Goal: Navigation & Orientation: Understand site structure

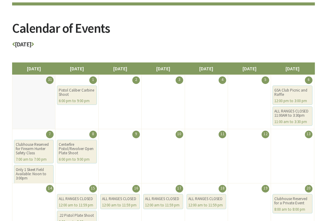
scroll to position [48, 0]
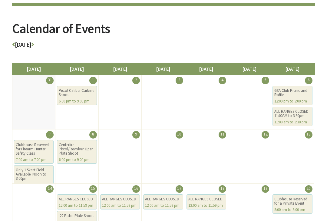
click at [34, 45] on icon at bounding box center [32, 45] width 3 height 6
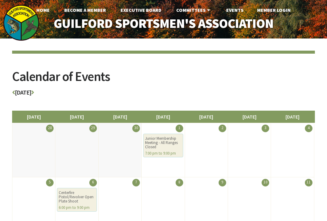
click at [236, 11] on link "Events" at bounding box center [235, 10] width 27 height 12
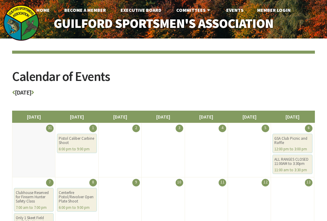
click at [151, 10] on link "Executive Board" at bounding box center [141, 10] width 51 height 12
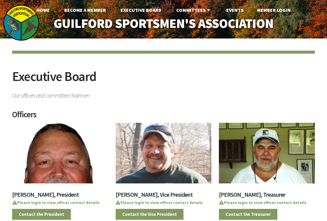
click at [99, 10] on link "Become A Member" at bounding box center [85, 10] width 52 height 12
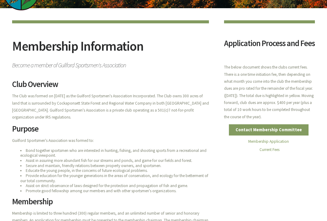
scroll to position [31, 0]
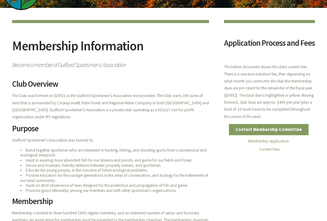
click at [274, 152] on link "Current Fees" at bounding box center [270, 149] width 20 height 5
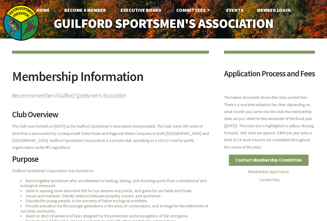
click at [45, 10] on link "Home" at bounding box center [43, 10] width 23 height 12
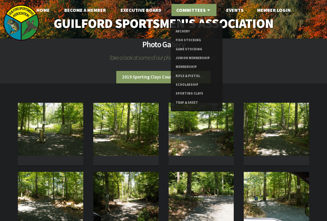
click at [199, 48] on link "Game Stocking" at bounding box center [197, 49] width 42 height 9
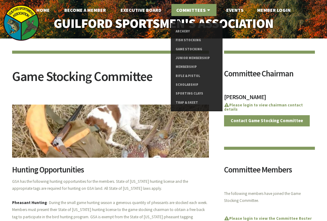
click at [195, 75] on link "Rifle & Pistol" at bounding box center [197, 76] width 42 height 9
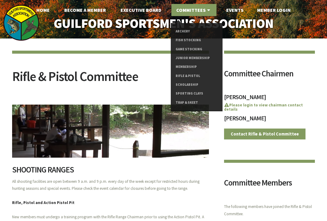
click at [197, 93] on link "Sporting Clays" at bounding box center [197, 93] width 42 height 9
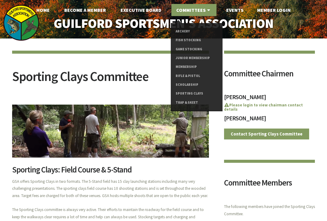
click at [183, 33] on link "Archery" at bounding box center [197, 31] width 42 height 9
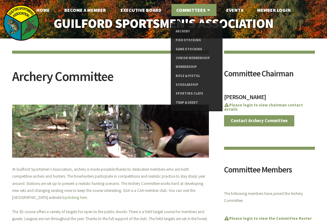
click at [191, 100] on link "Trap & Skeet" at bounding box center [197, 102] width 42 height 9
